Goal: Information Seeking & Learning: Learn about a topic

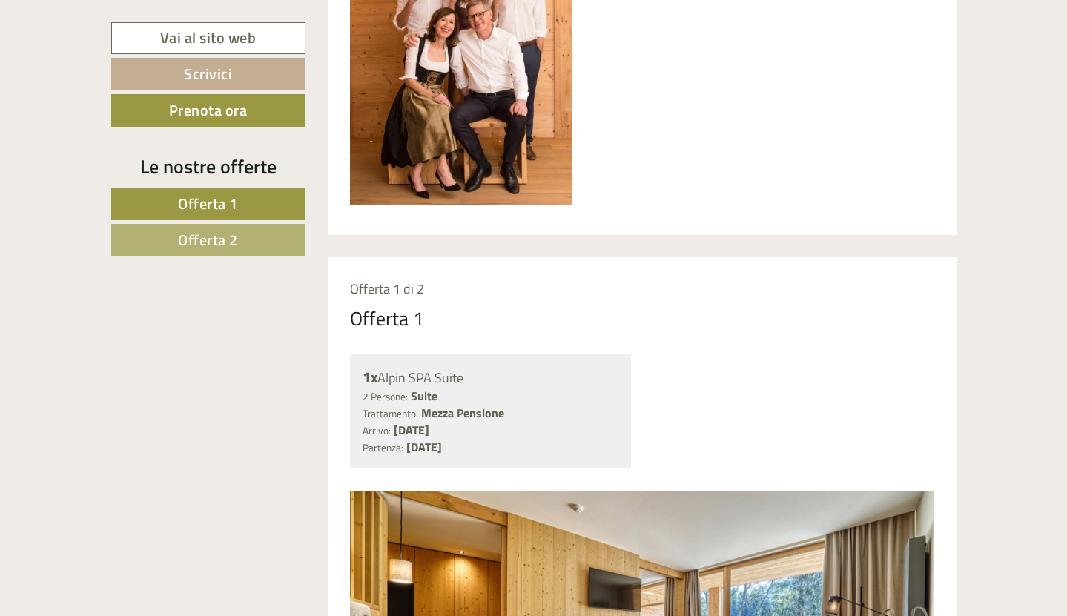
click at [217, 235] on span "Offerta 2" at bounding box center [208, 239] width 60 height 23
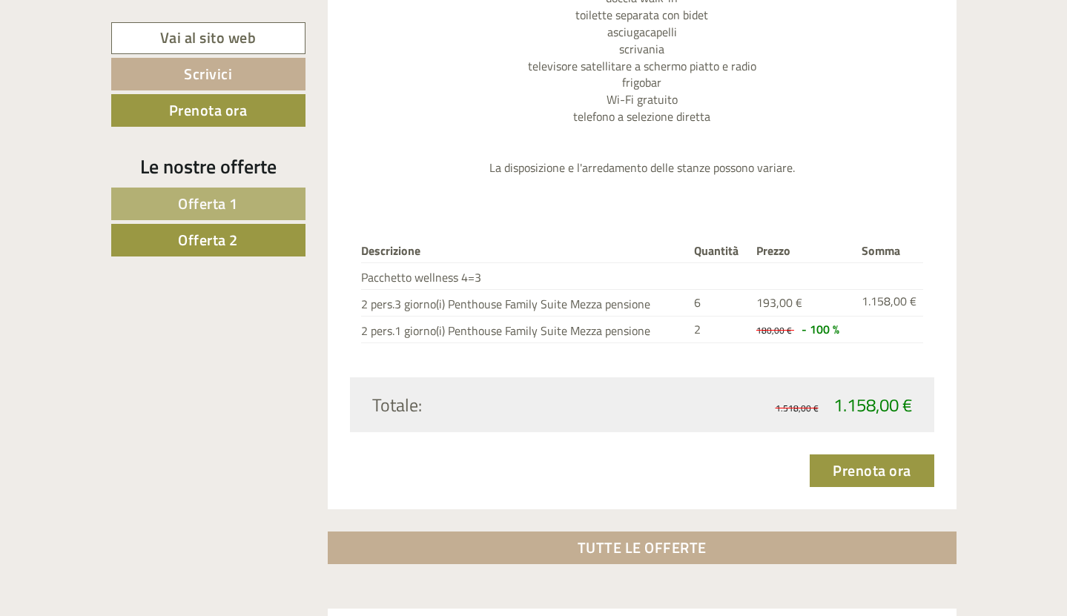
scroll to position [1825, 0]
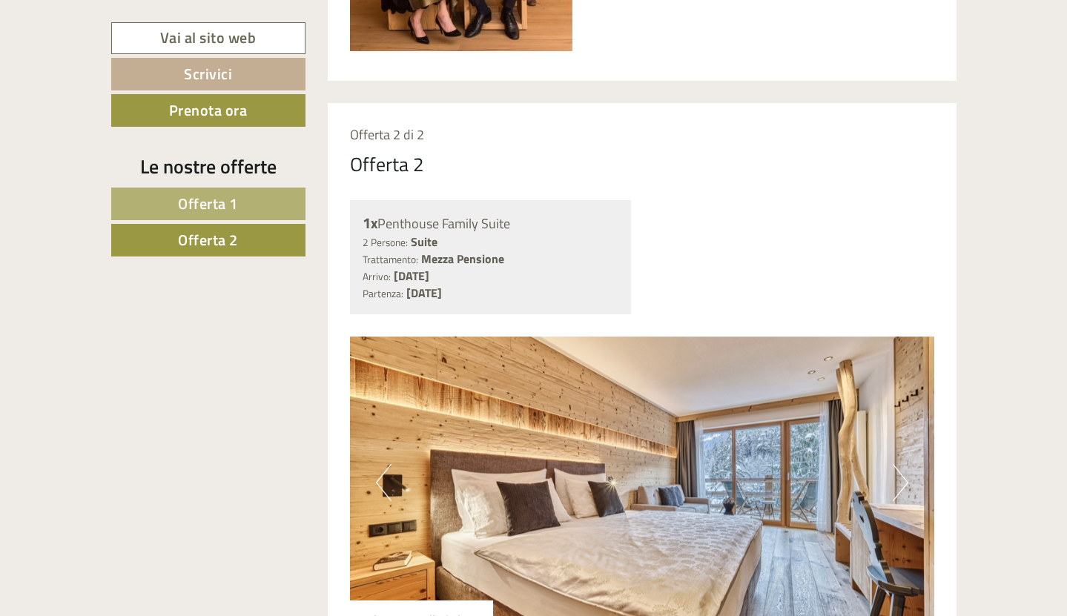
click at [218, 207] on span "Offerta 1" at bounding box center [208, 203] width 60 height 23
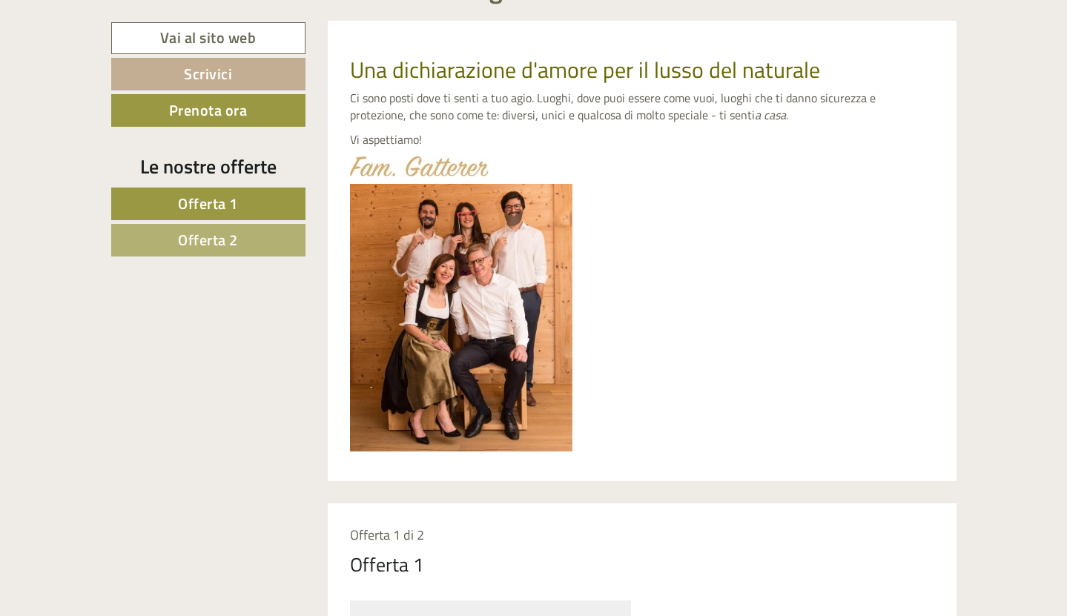
scroll to position [776, 0]
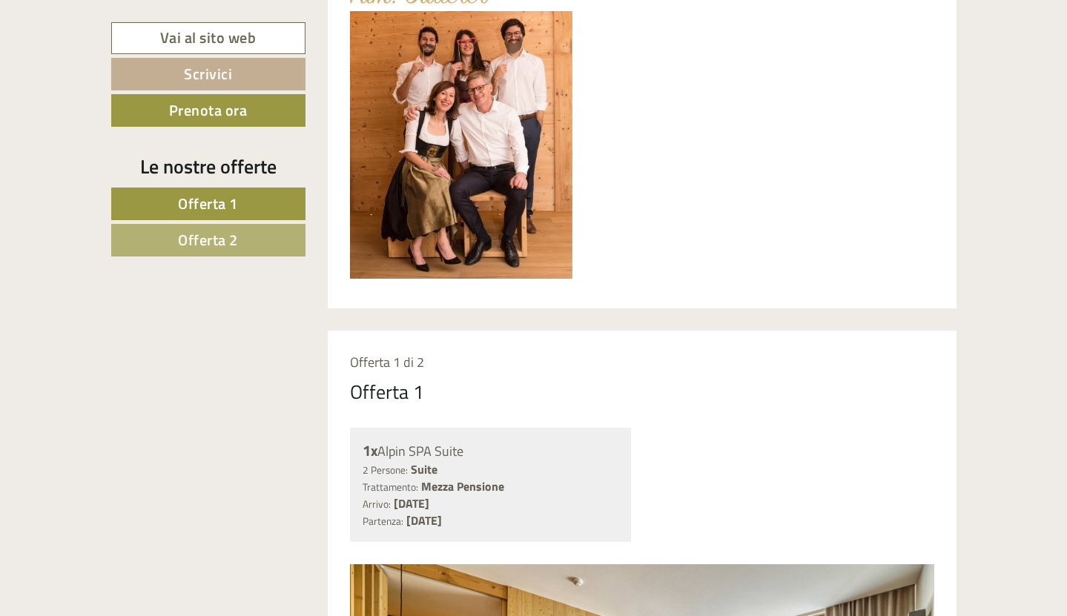
click at [210, 243] on span "Offerta 2" at bounding box center [208, 239] width 60 height 23
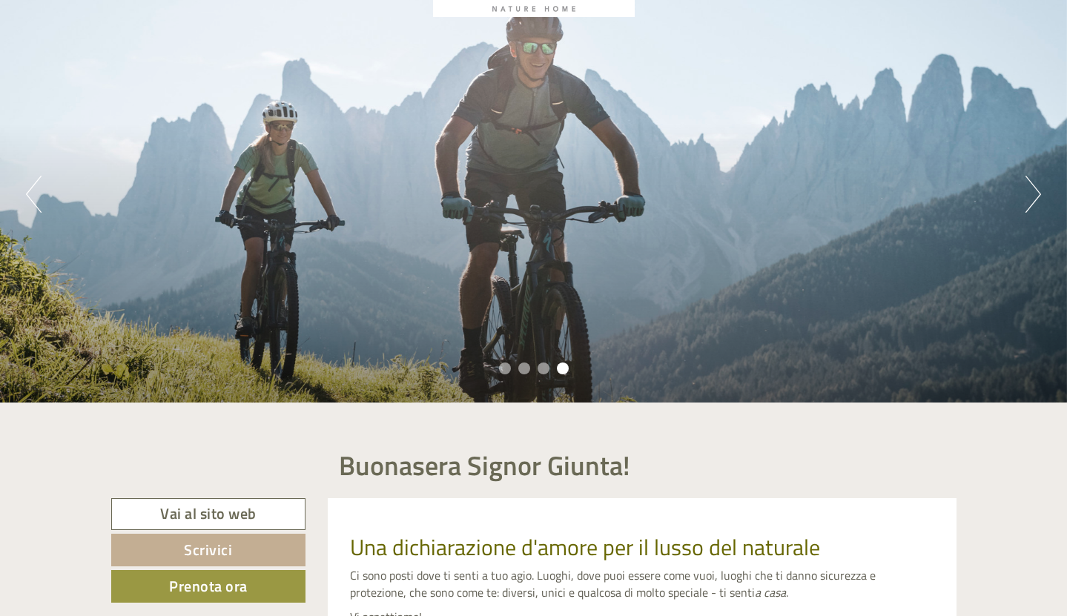
scroll to position [200, 0]
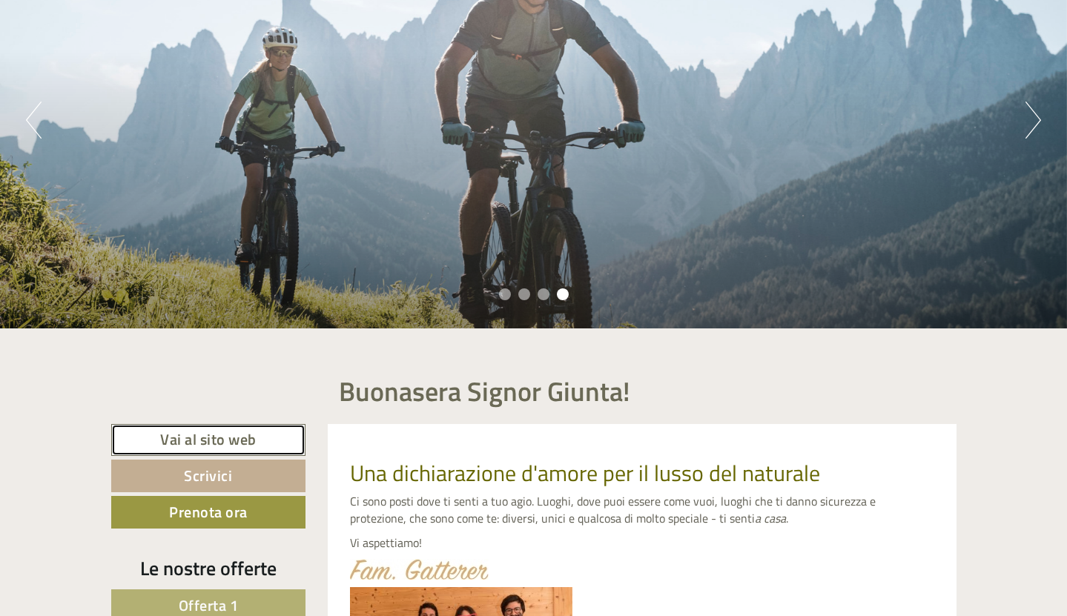
click at [206, 441] on link "Vai al sito web" at bounding box center [208, 440] width 195 height 32
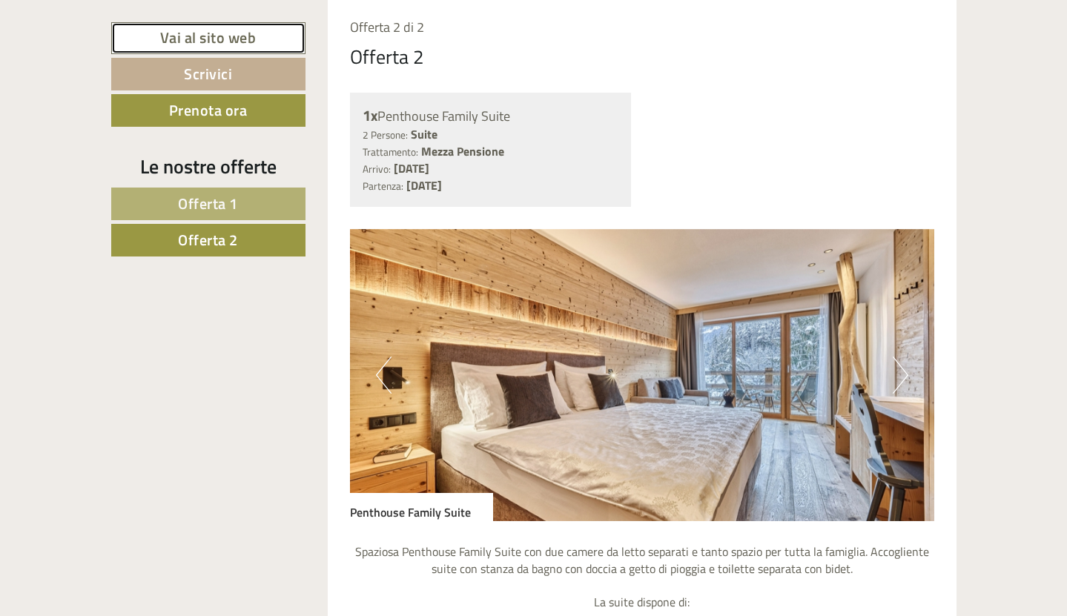
scroll to position [1280, 0]
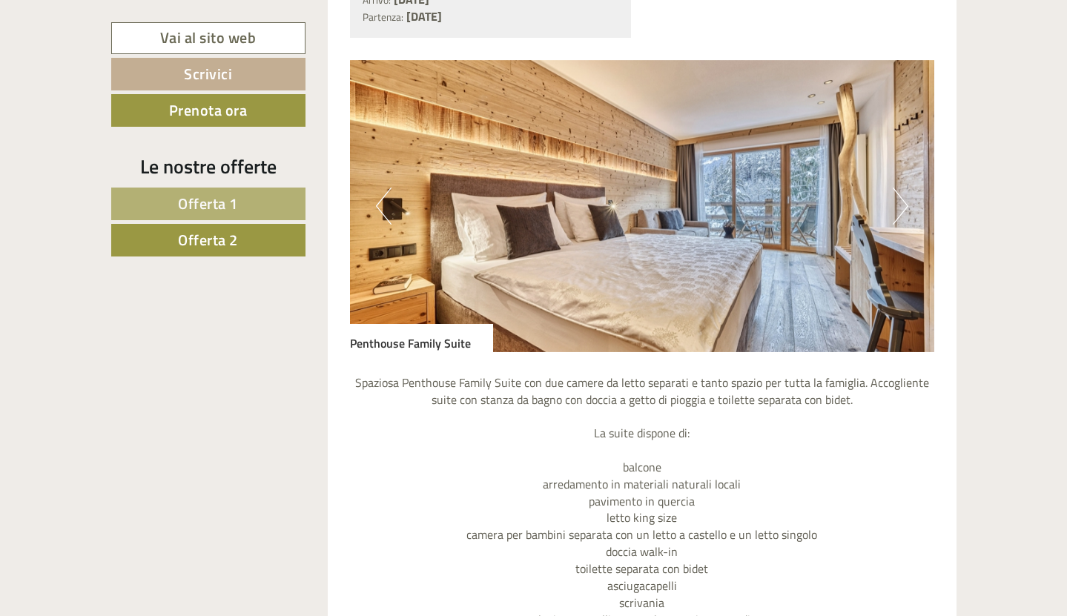
click at [902, 214] on button "Next" at bounding box center [901, 206] width 16 height 37
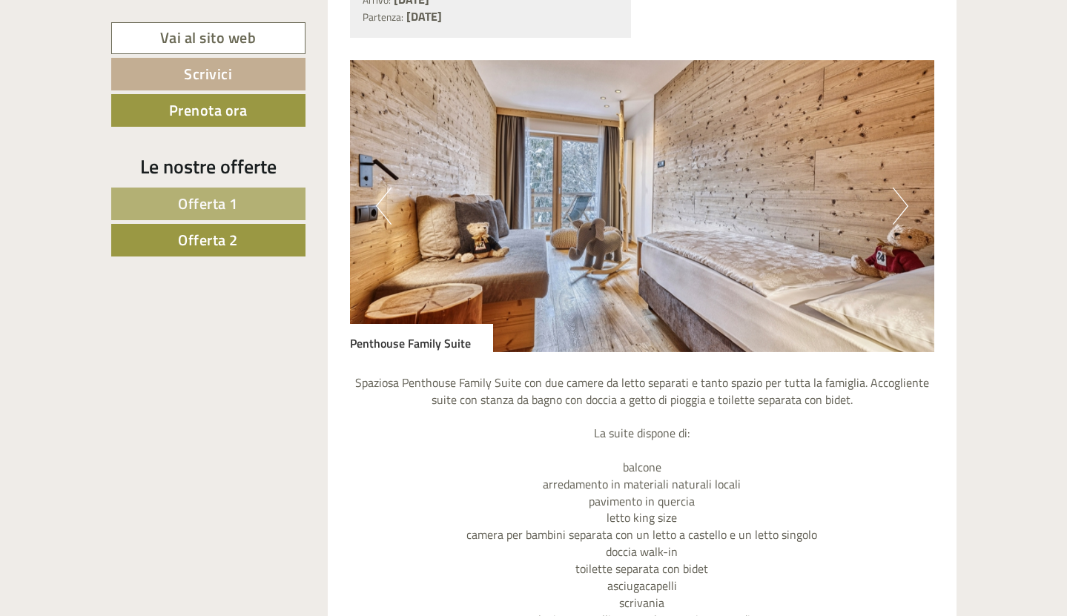
click at [902, 213] on button "Next" at bounding box center [901, 206] width 16 height 37
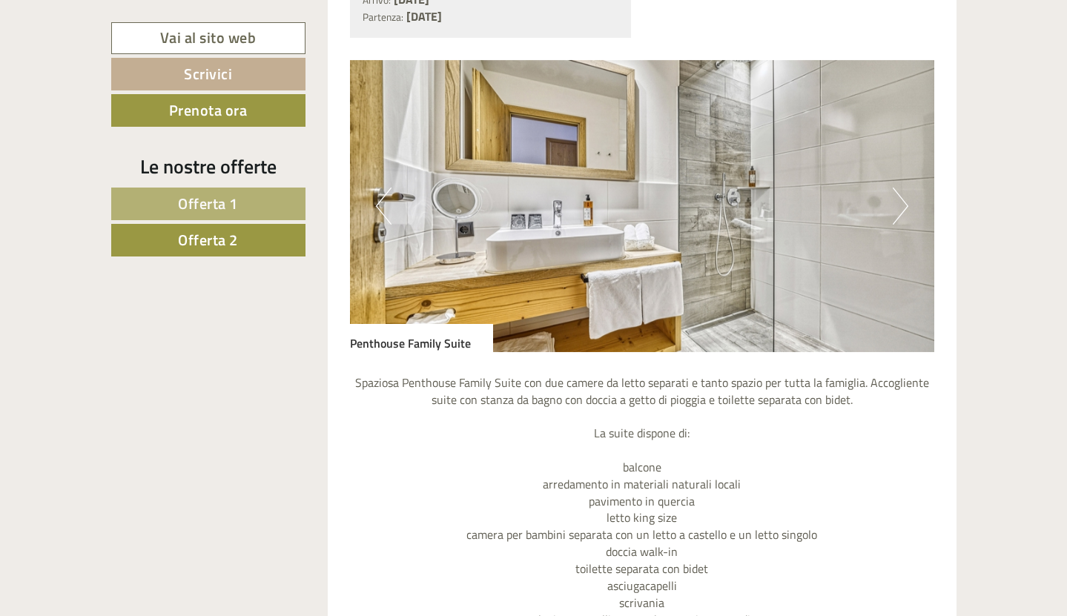
click at [902, 213] on button "Next" at bounding box center [901, 206] width 16 height 37
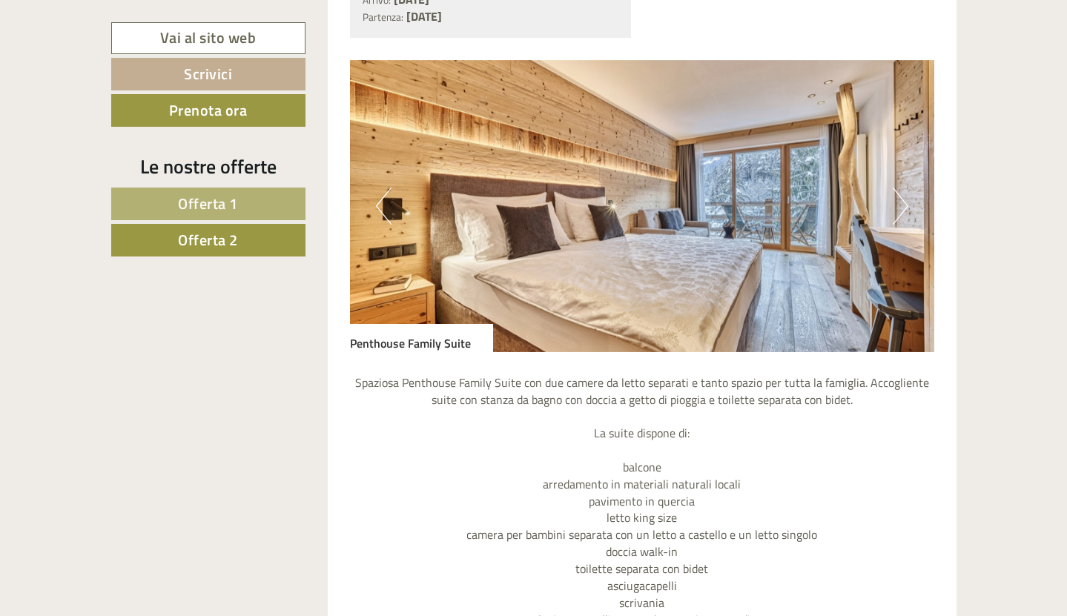
click at [902, 213] on button "Next" at bounding box center [901, 206] width 16 height 37
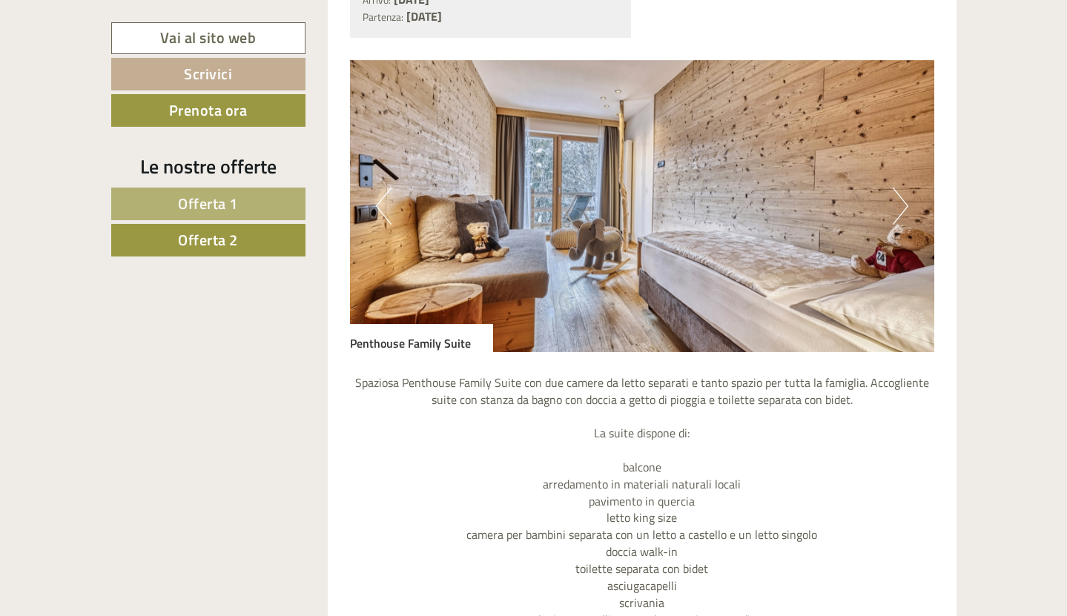
click at [902, 213] on button "Next" at bounding box center [901, 206] width 16 height 37
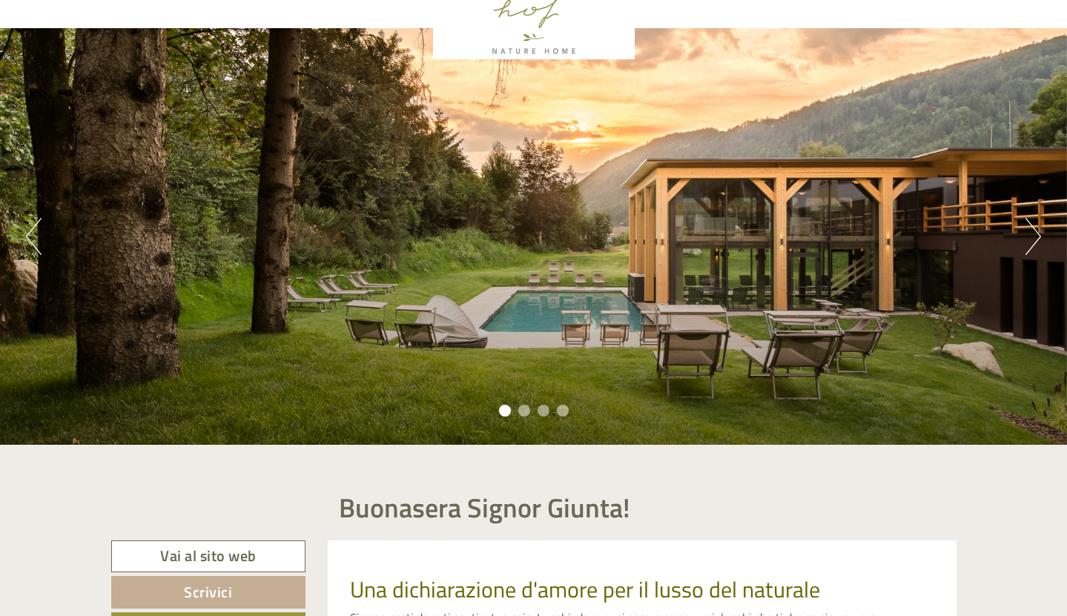
scroll to position [0, 0]
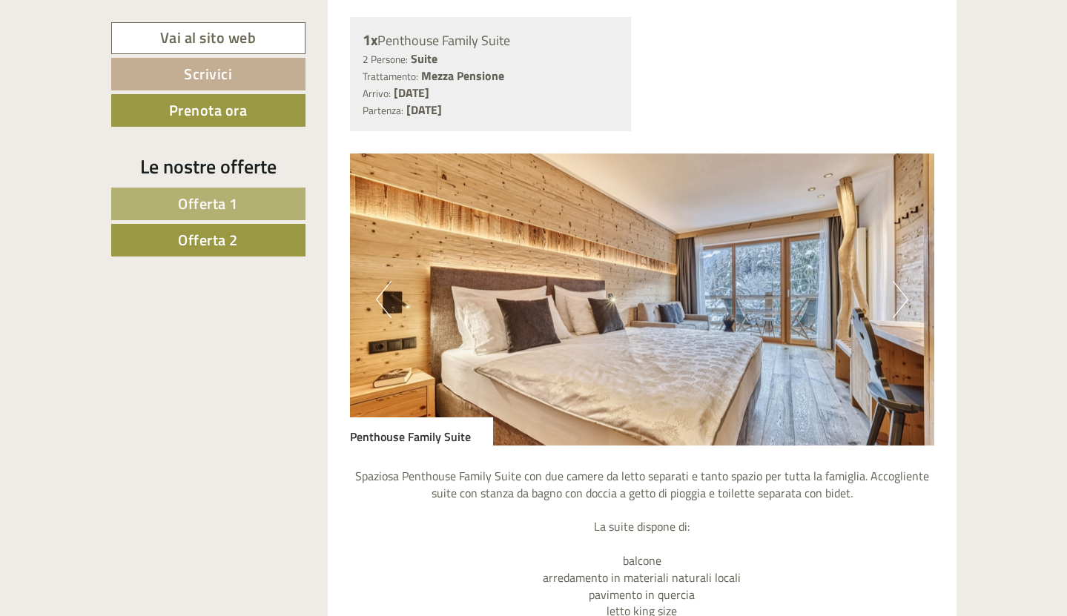
scroll to position [507, 0]
